Goal: Transaction & Acquisition: Book appointment/travel/reservation

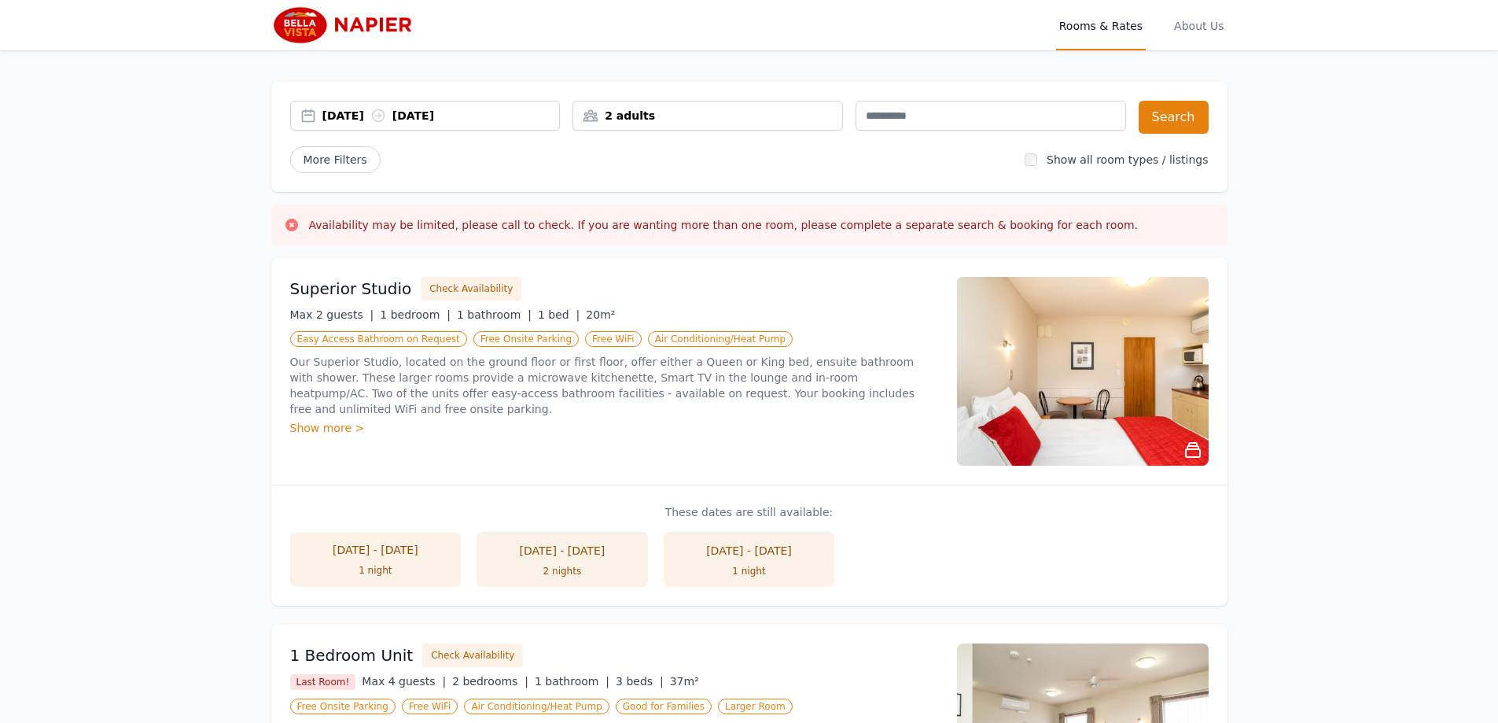
click at [514, 123] on div "[DATE] [DATE]" at bounding box center [425, 116] width 271 height 30
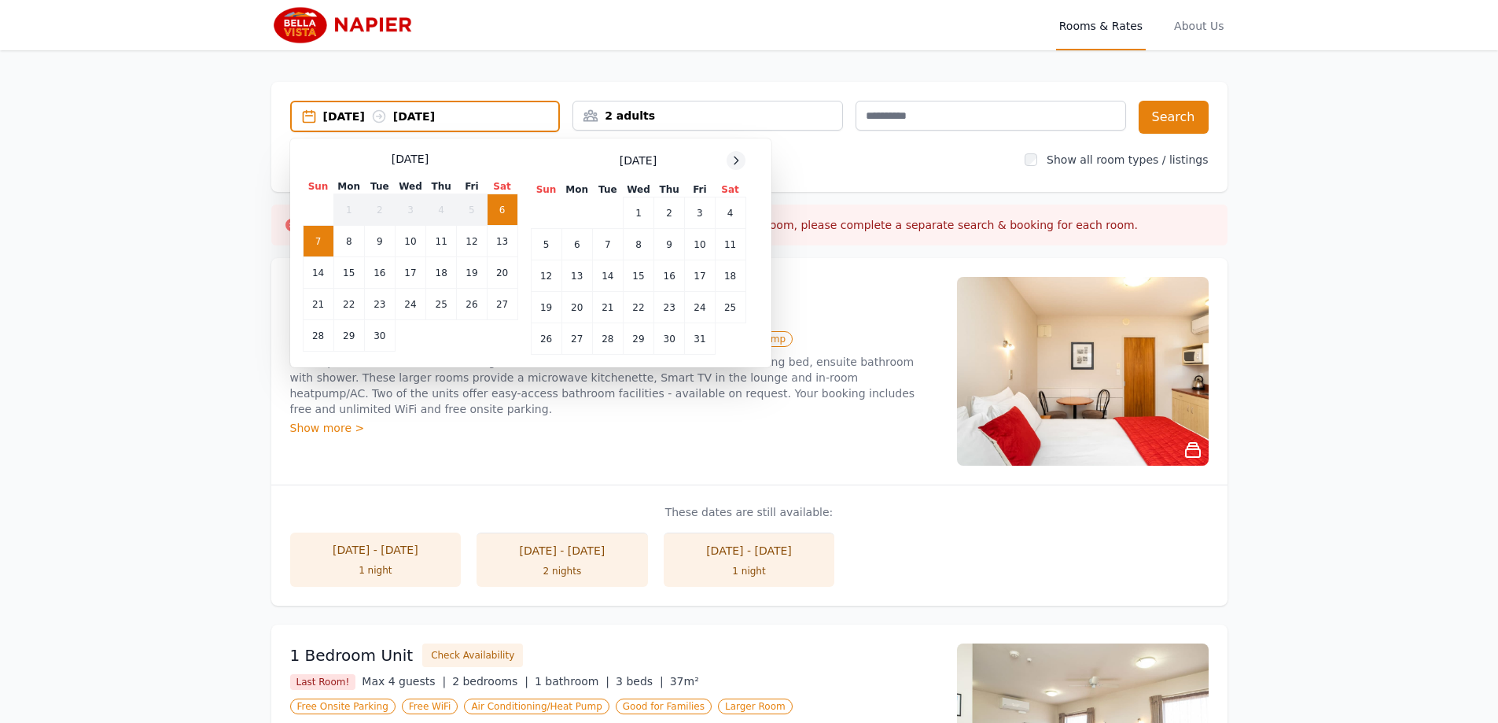
click at [732, 167] on div at bounding box center [736, 160] width 19 height 19
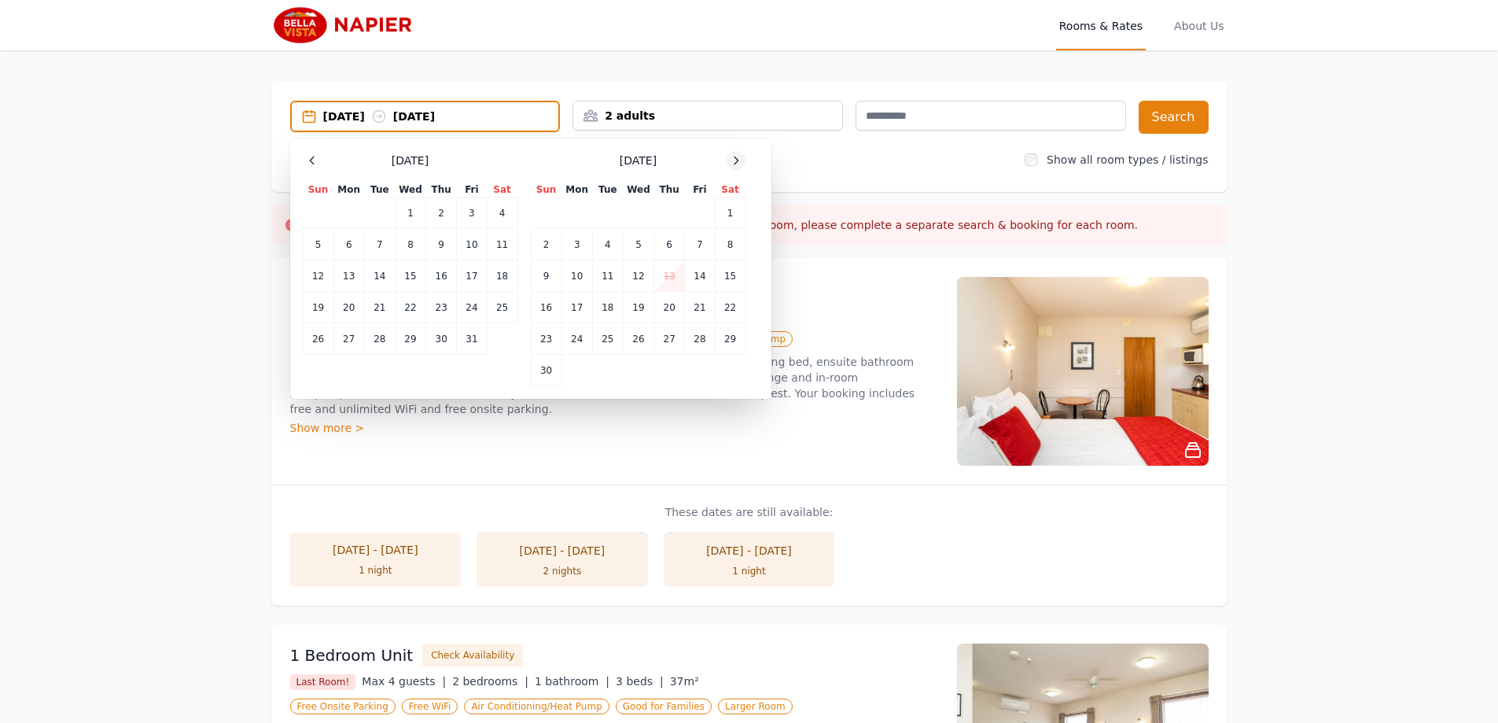
click at [732, 167] on div at bounding box center [736, 160] width 19 height 19
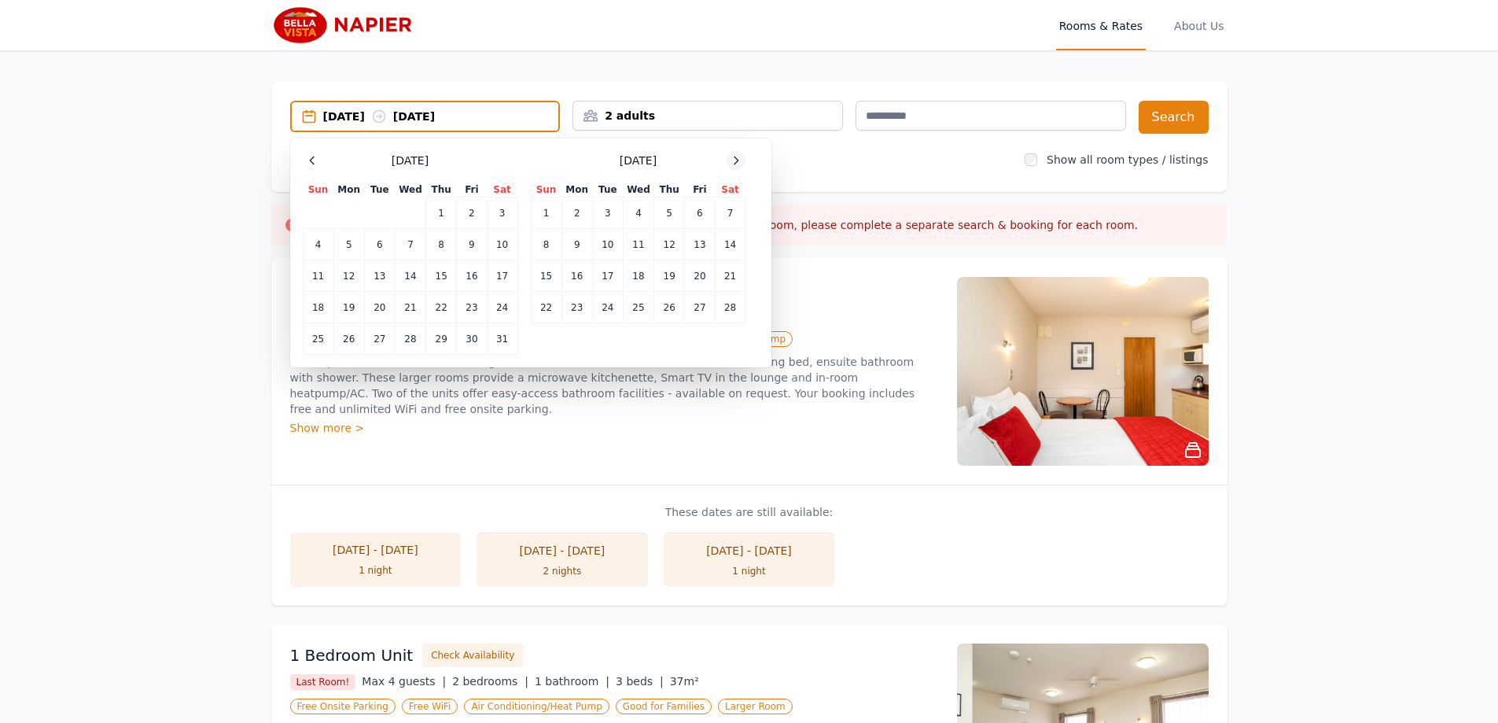
click at [742, 158] on icon at bounding box center [736, 160] width 13 height 13
click at [664, 248] on td "12" at bounding box center [669, 244] width 31 height 31
click at [725, 247] on td "14" at bounding box center [730, 244] width 31 height 31
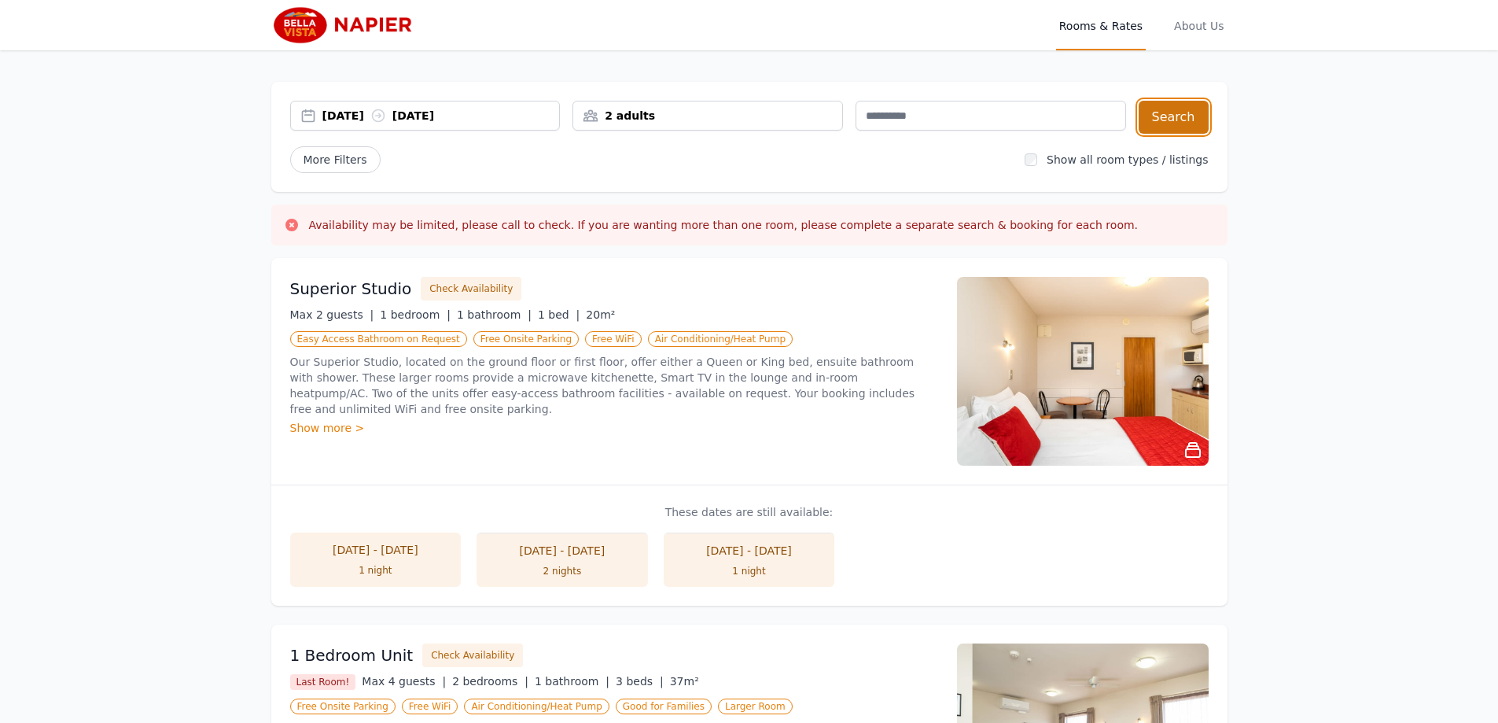
drag, startPoint x: 1179, startPoint y: 112, endPoint x: 1172, endPoint y: 116, distance: 8.1
click at [1172, 116] on button "Search" at bounding box center [1174, 117] width 70 height 33
